Goal: Check status: Check status

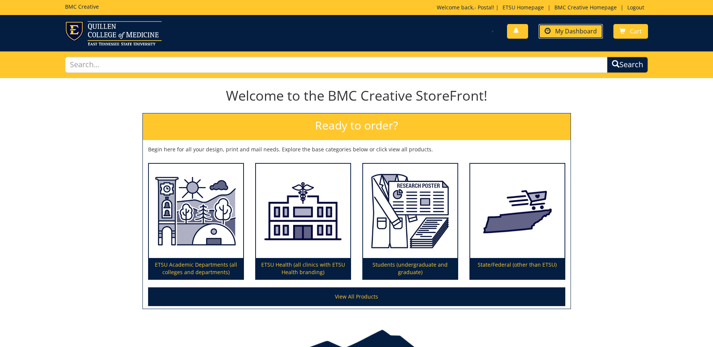
click at [564, 28] on span "My Dashboard" at bounding box center [576, 31] width 42 height 8
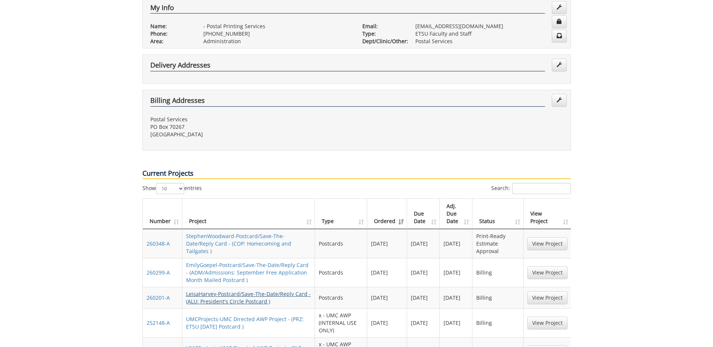
scroll to position [188, 0]
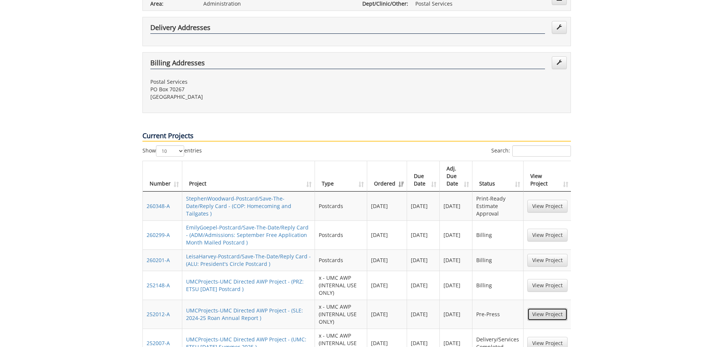
click at [538, 308] on link "View Project" at bounding box center [547, 314] width 40 height 13
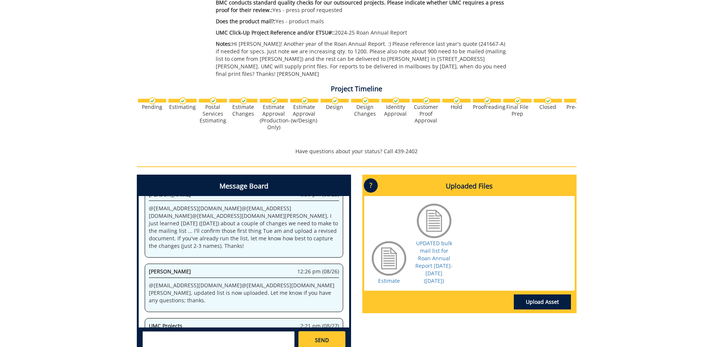
scroll to position [225, 0]
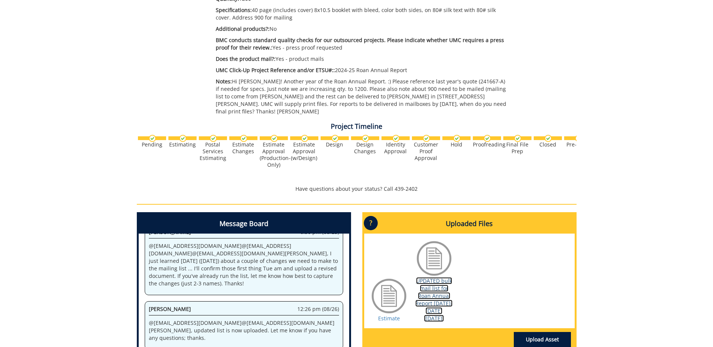
click at [432, 289] on link "UPDATED bulk mail list for Roan Annual Report [DATE]-[DATE] ([DATE])" at bounding box center [433, 299] width 37 height 45
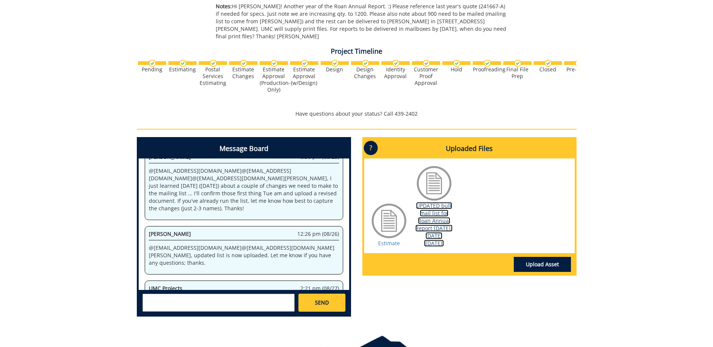
scroll to position [338, 0]
